Goal: Use online tool/utility: Utilize a website feature to perform a specific function

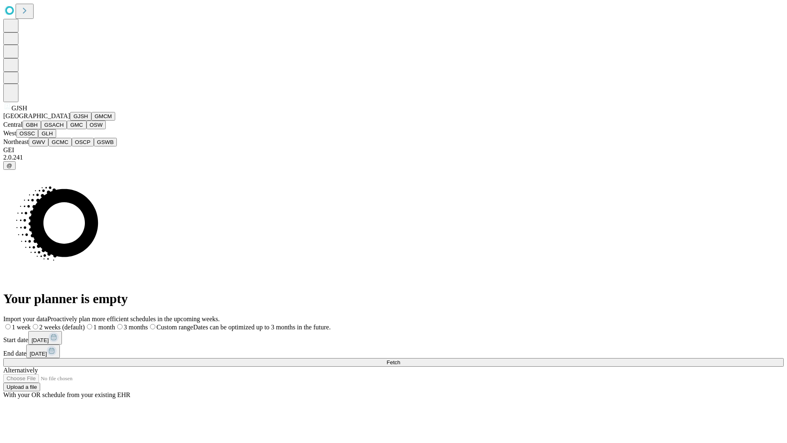
click at [70, 120] on button "GJSH" at bounding box center [80, 116] width 21 height 9
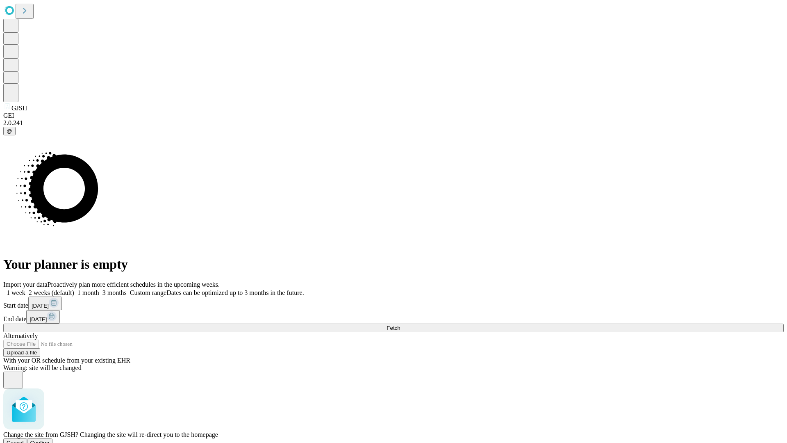
click at [50, 439] on span "Confirm" at bounding box center [39, 442] width 19 height 6
click at [74, 289] on label "2 weeks (default)" at bounding box center [49, 292] width 49 height 7
click at [400, 325] on span "Fetch" at bounding box center [393, 328] width 14 height 6
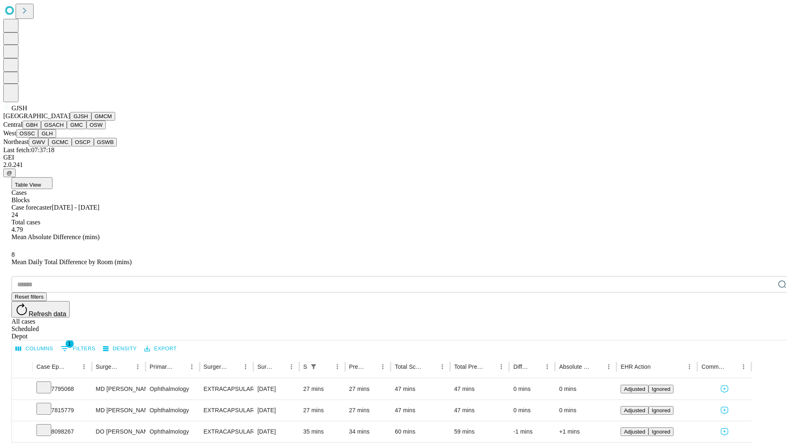
click at [91, 120] on button "GMCM" at bounding box center [103, 116] width 24 height 9
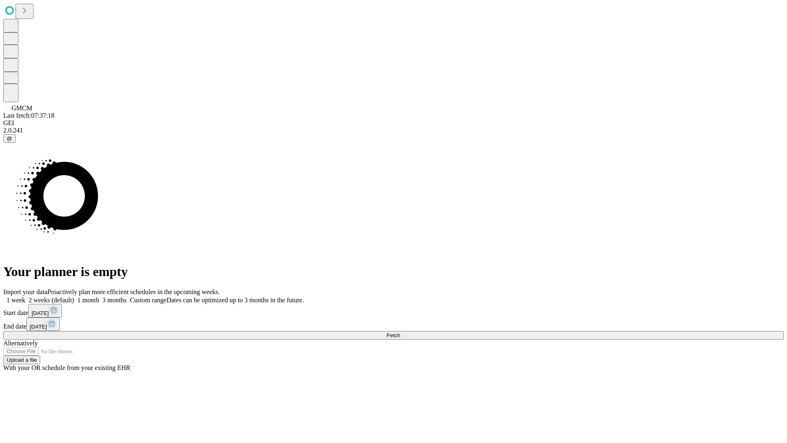
click at [74, 296] on label "2 weeks (default)" at bounding box center [49, 299] width 49 height 7
click at [400, 332] on span "Fetch" at bounding box center [393, 335] width 14 height 6
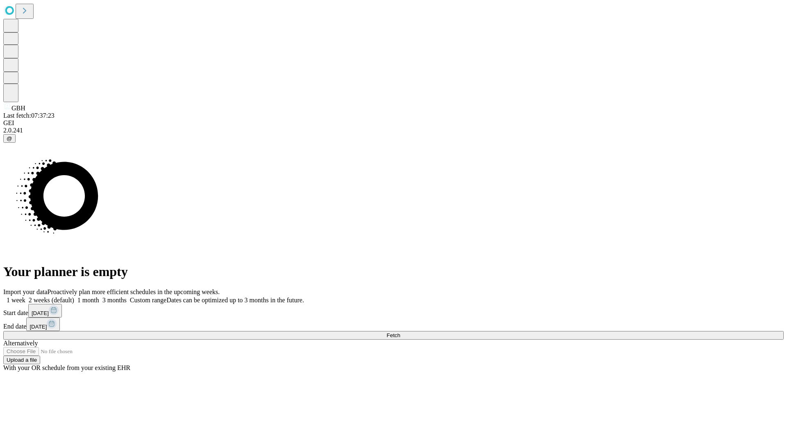
click at [74, 296] on label "2 weeks (default)" at bounding box center [49, 299] width 49 height 7
click at [400, 332] on span "Fetch" at bounding box center [393, 335] width 14 height 6
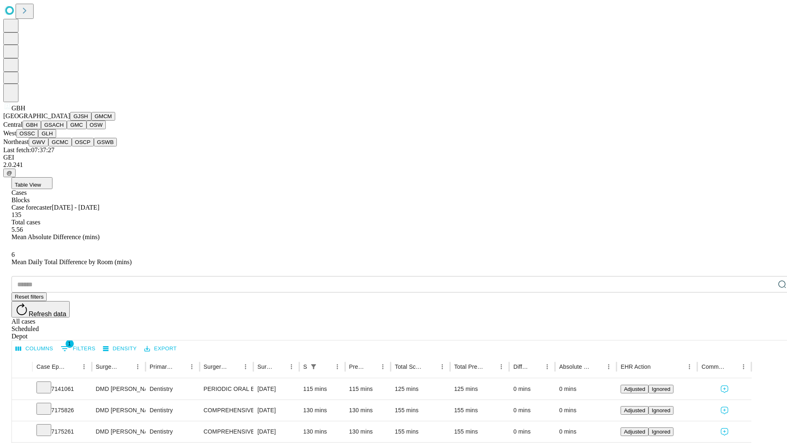
click at [64, 129] on button "GSACH" at bounding box center [54, 124] width 26 height 9
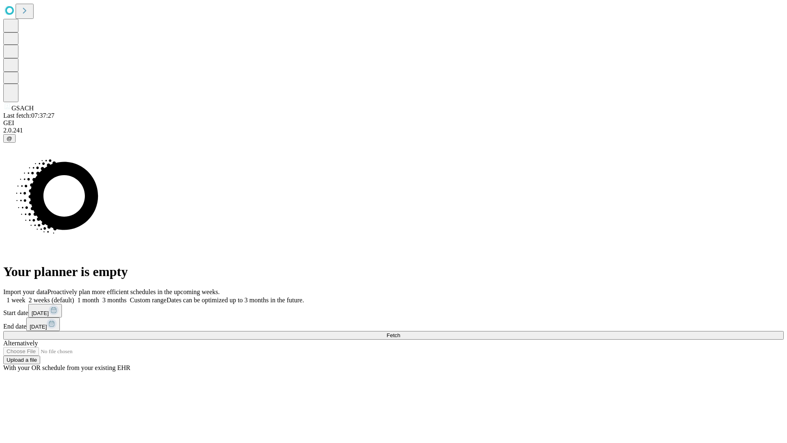
click at [74, 296] on label "2 weeks (default)" at bounding box center [49, 299] width 49 height 7
click at [400, 332] on span "Fetch" at bounding box center [393, 335] width 14 height 6
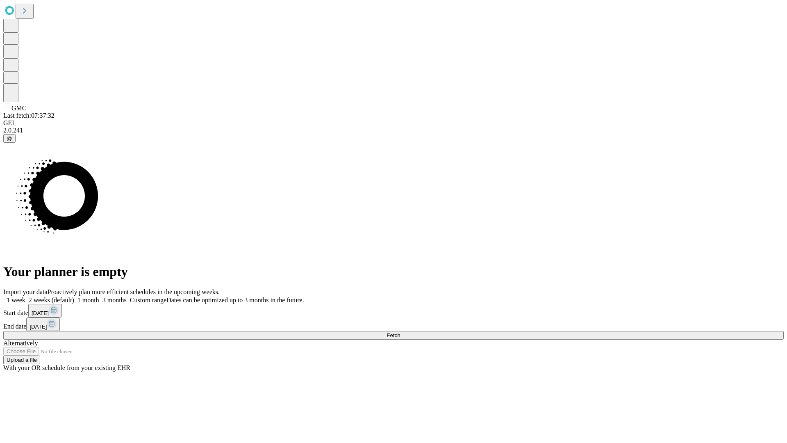
click at [400, 332] on span "Fetch" at bounding box center [393, 335] width 14 height 6
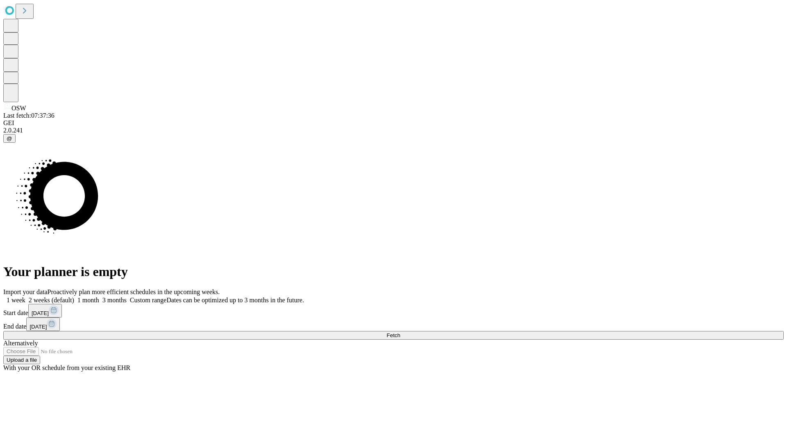
click at [74, 296] on label "2 weeks (default)" at bounding box center [49, 299] width 49 height 7
click at [400, 332] on span "Fetch" at bounding box center [393, 335] width 14 height 6
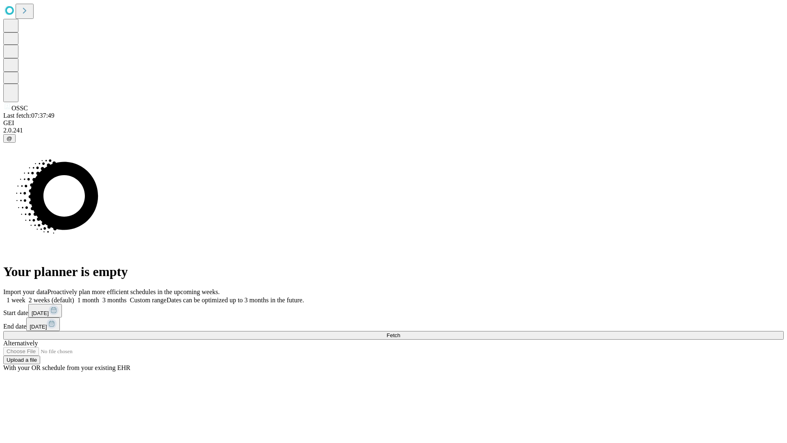
click at [74, 296] on label "2 weeks (default)" at bounding box center [49, 299] width 49 height 7
click at [400, 332] on span "Fetch" at bounding box center [393, 335] width 14 height 6
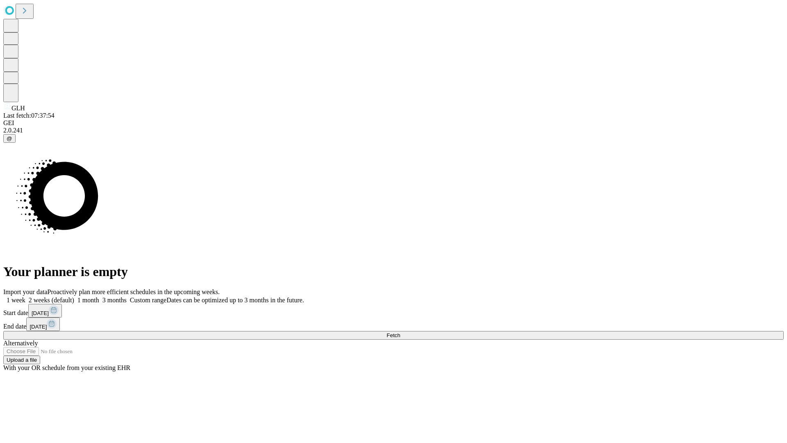
click at [74, 296] on label "2 weeks (default)" at bounding box center [49, 299] width 49 height 7
click at [400, 332] on span "Fetch" at bounding box center [393, 335] width 14 height 6
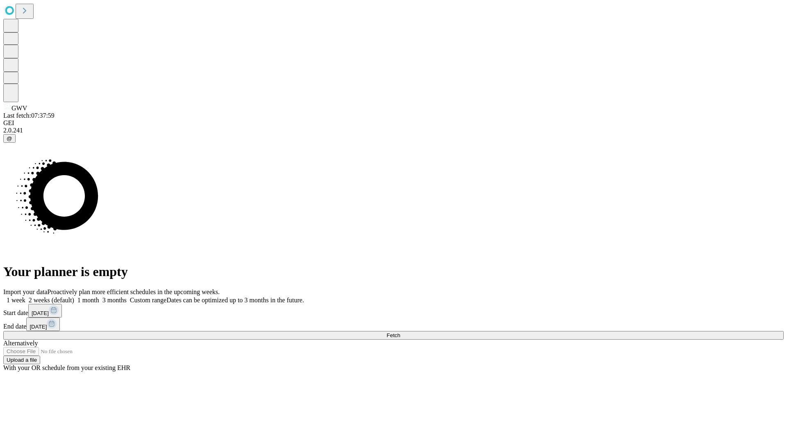
click at [74, 296] on label "2 weeks (default)" at bounding box center [49, 299] width 49 height 7
click at [400, 332] on span "Fetch" at bounding box center [393, 335] width 14 height 6
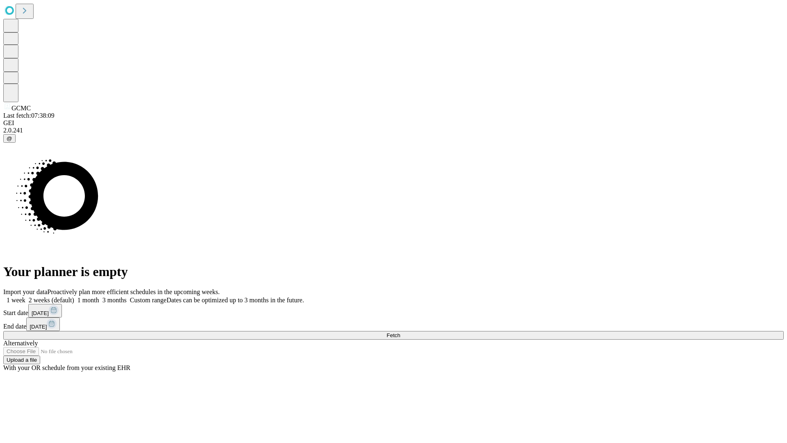
click at [400, 332] on span "Fetch" at bounding box center [393, 335] width 14 height 6
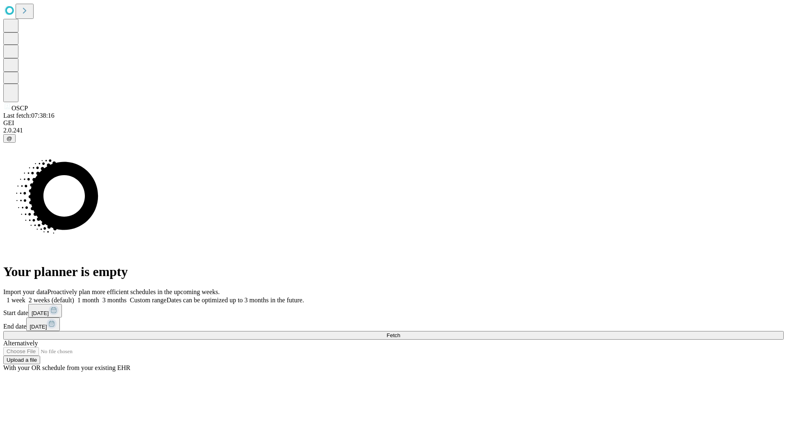
click at [74, 296] on label "2 weeks (default)" at bounding box center [49, 299] width 49 height 7
click at [400, 332] on span "Fetch" at bounding box center [393, 335] width 14 height 6
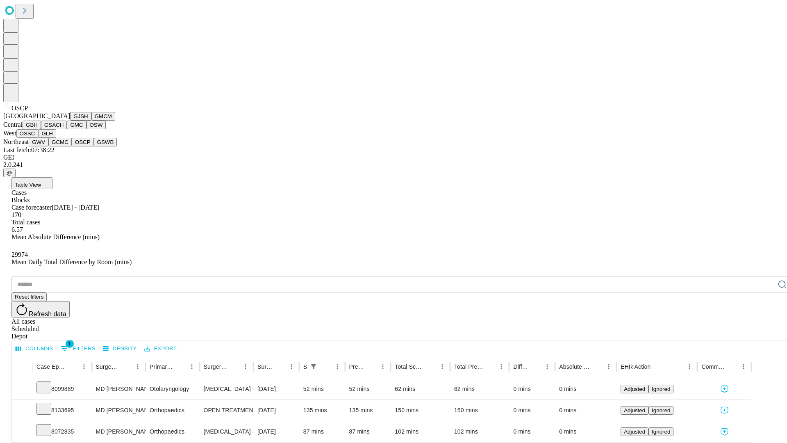
click at [94, 146] on button "GSWB" at bounding box center [105, 142] width 23 height 9
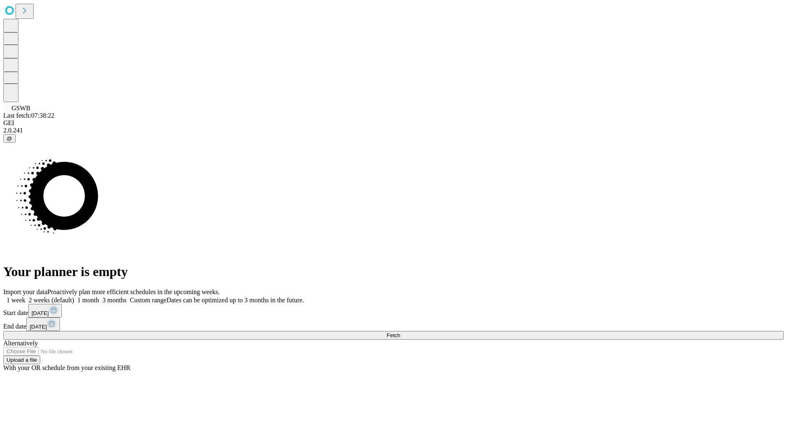
click at [74, 296] on label "2 weeks (default)" at bounding box center [49, 299] width 49 height 7
click at [400, 332] on span "Fetch" at bounding box center [393, 335] width 14 height 6
